Goal: Communication & Community: Answer question/provide support

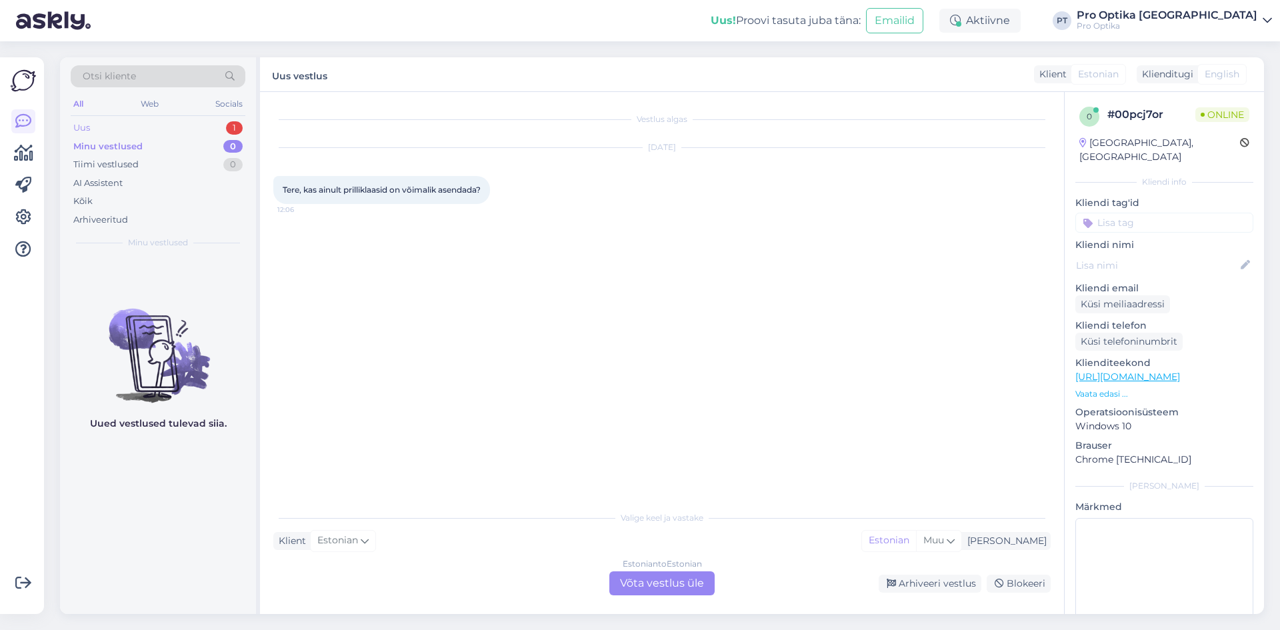
click at [223, 129] on div "Uus 1" at bounding box center [158, 128] width 175 height 19
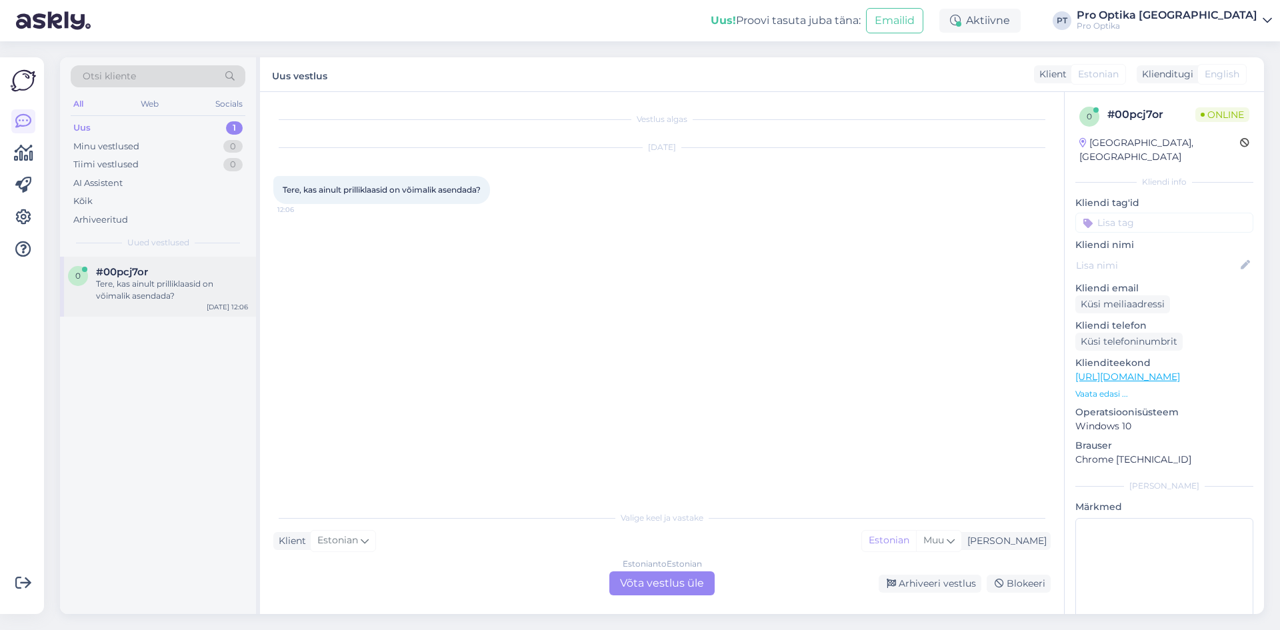
click at [184, 299] on div "Tere, kas ainult prilliklaasid on võimalik asendada?" at bounding box center [172, 290] width 152 height 24
click at [687, 594] on div "Estonian to Estonian Võta vestlus üle" at bounding box center [661, 583] width 105 height 24
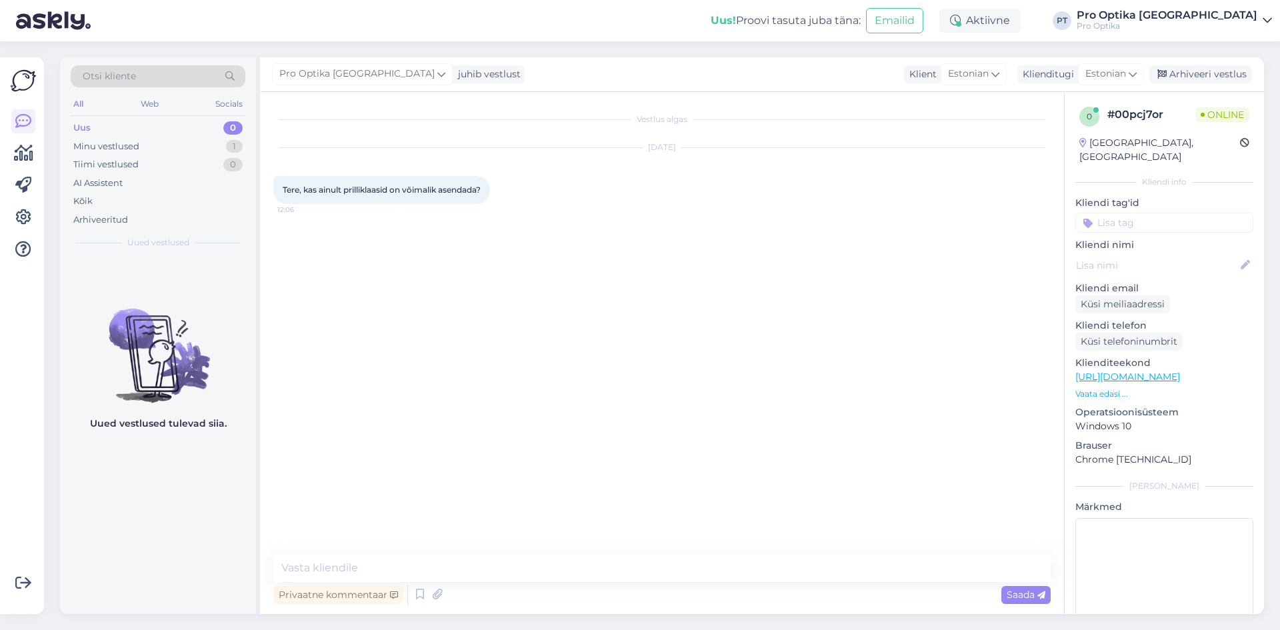
click at [680, 587] on div "Privaatne kommentaar Saada" at bounding box center [662, 594] width 778 height 25
click at [628, 585] on div "Privaatne kommentaar Saada" at bounding box center [662, 594] width 778 height 25
click at [626, 575] on textarea at bounding box center [662, 568] width 778 height 28
type textarea "Tere!"
type textarea "K"
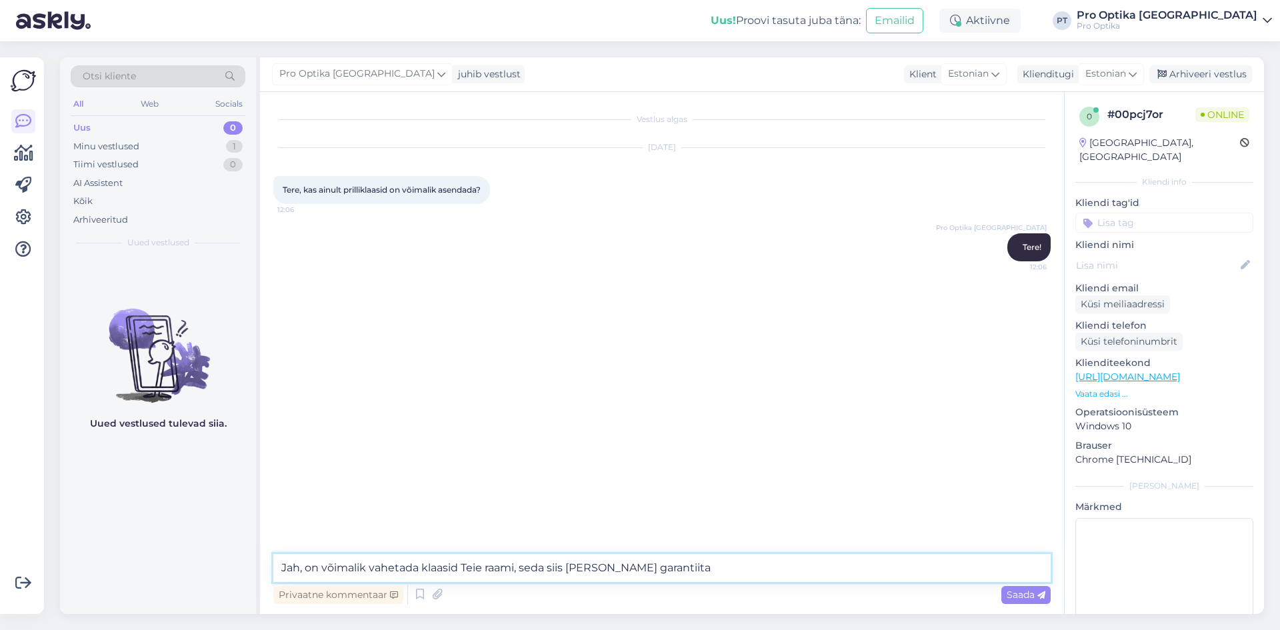
type textarea "Jah, on võimalik vahetada klaasid Teie raami, seda siis [PERSON_NAME] garantiit…"
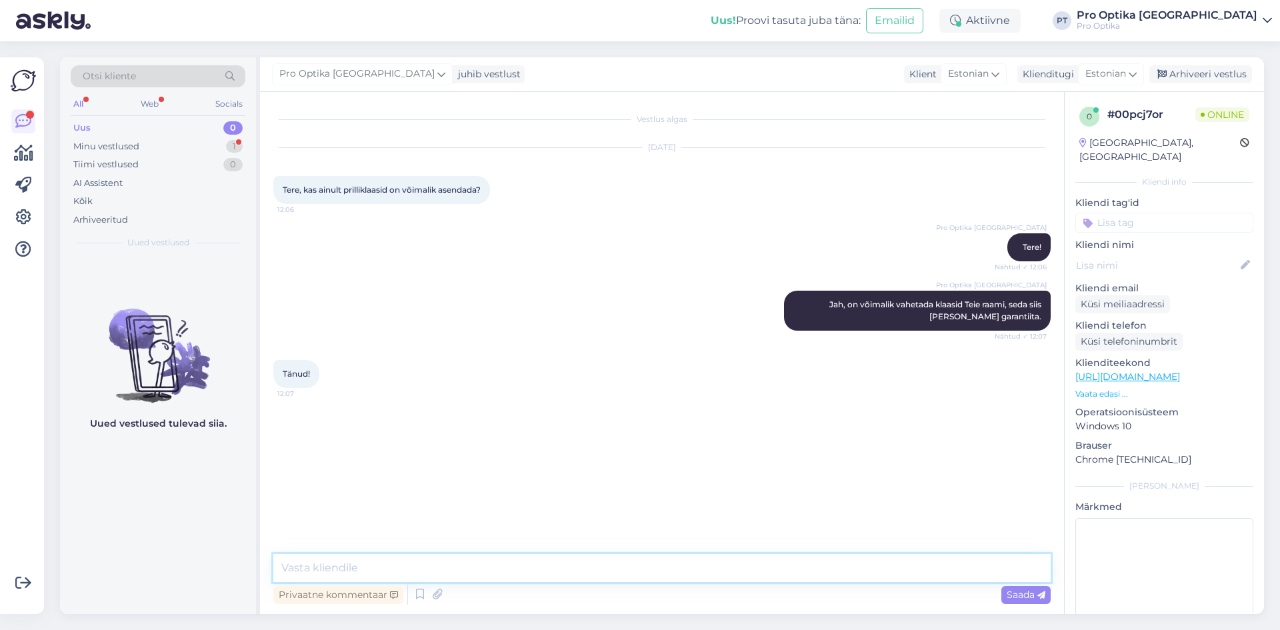
click at [375, 557] on textarea at bounding box center [662, 568] width 778 height 28
click at [423, 589] on icon at bounding box center [420, 595] width 16 height 20
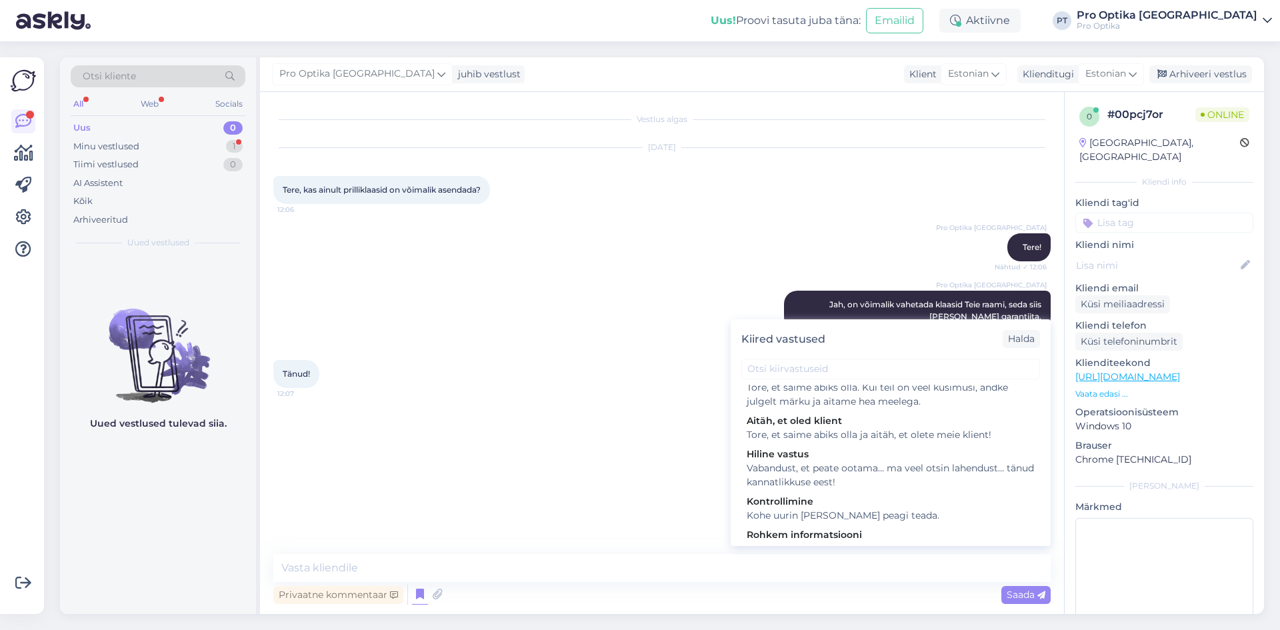
scroll to position [467, 0]
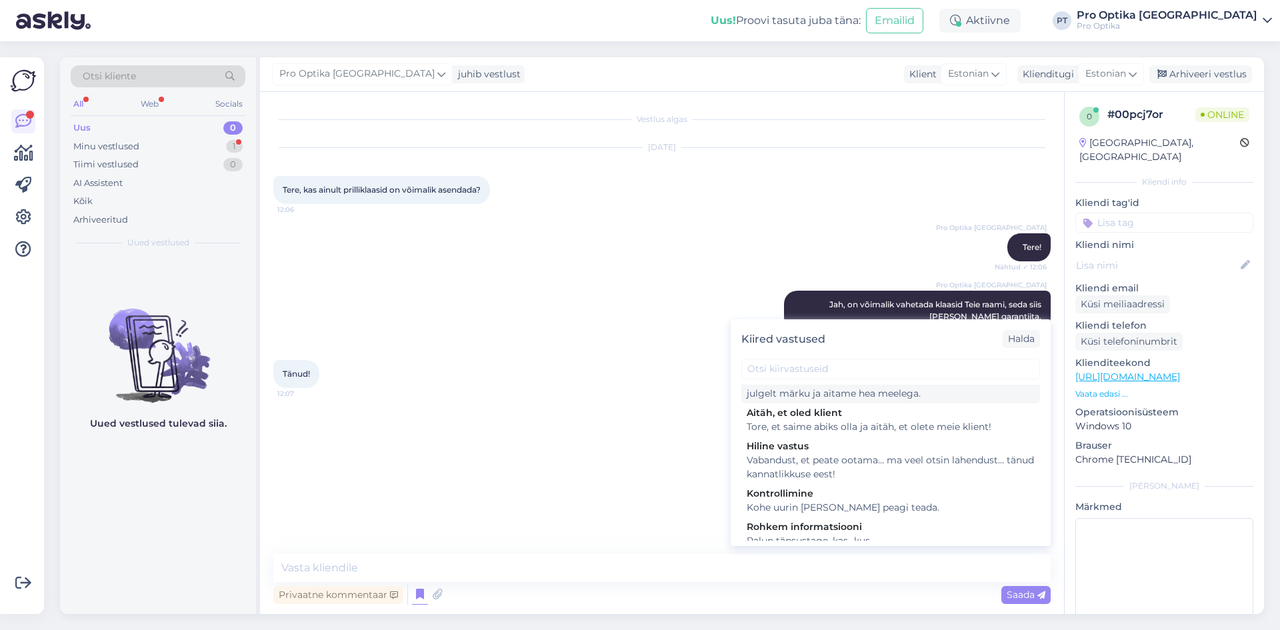
click at [898, 401] on div "Tore, et saime abiks olla. Kui teil on veel küsimusi, andke julgelt märku ja ai…" at bounding box center [891, 387] width 288 height 28
type textarea "Tore, et saime abiks olla. Kui teil on veel küsimusi, andke julgelt märku ja ai…"
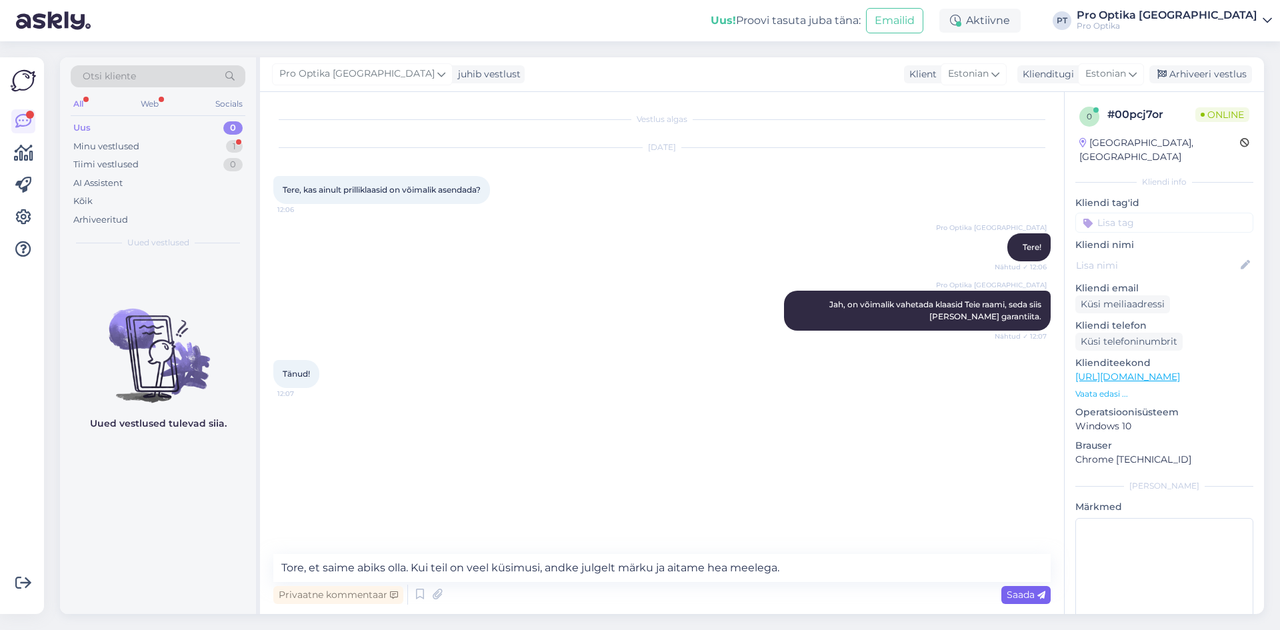
click at [1018, 599] on span "Saada" at bounding box center [1026, 595] width 39 height 12
